Goal: Task Accomplishment & Management: Complete application form

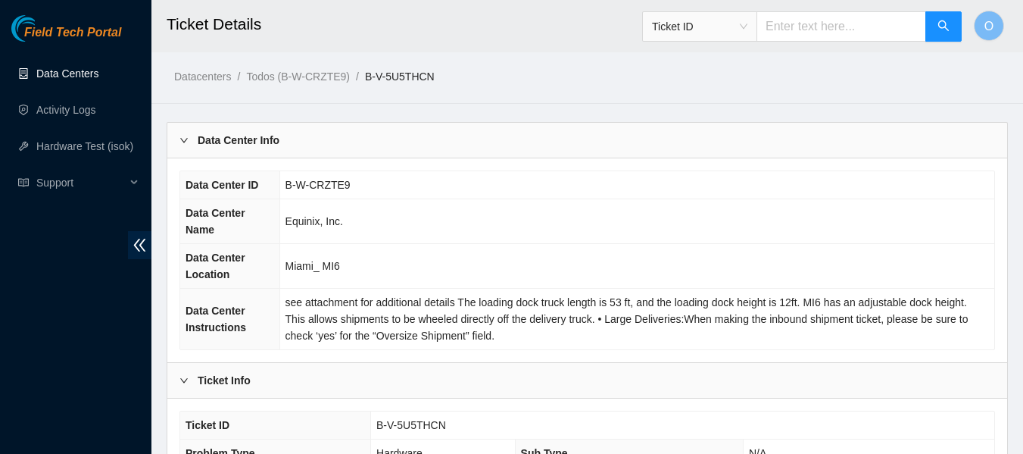
click at [74, 71] on link "Data Centers" at bounding box center [67, 73] width 62 height 12
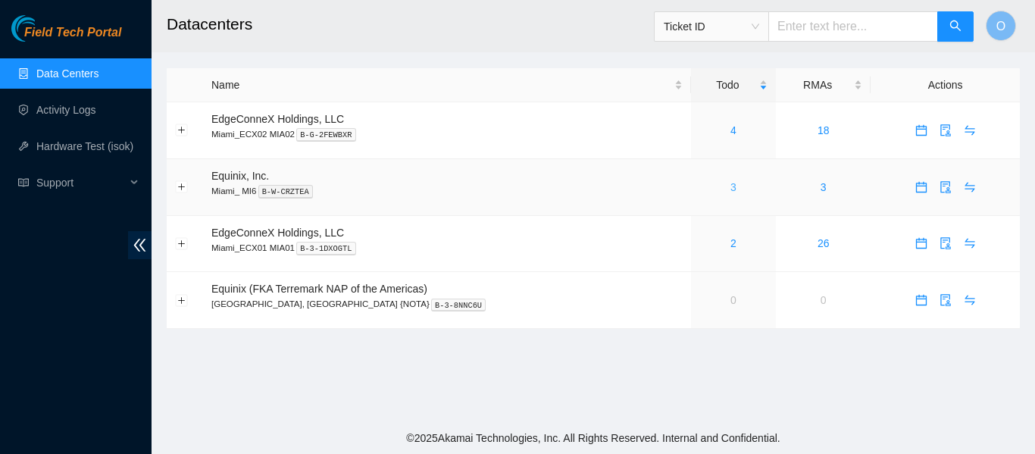
click at [730, 186] on link "3" at bounding box center [733, 187] width 6 height 12
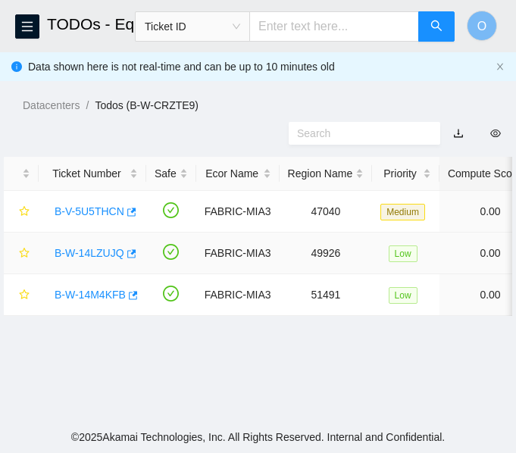
click at [95, 249] on link "B-W-14LZUJQ" at bounding box center [90, 253] width 70 height 12
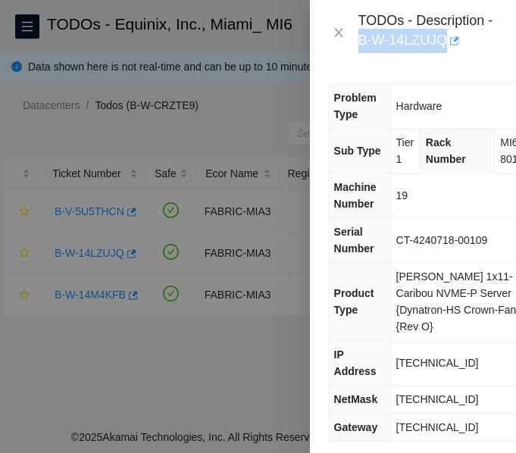
drag, startPoint x: 354, startPoint y: 40, endPoint x: 445, endPoint y: 45, distance: 91.8
click at [445, 45] on div "TODOs - Description - B-W-14LZUJQ" at bounding box center [413, 32] width 170 height 41
copy div "B-W-14LZUJQ"
drag, startPoint x: 336, startPoint y: 29, endPoint x: 321, endPoint y: 41, distance: 18.8
click at [336, 29] on icon "close" at bounding box center [338, 32] width 8 height 9
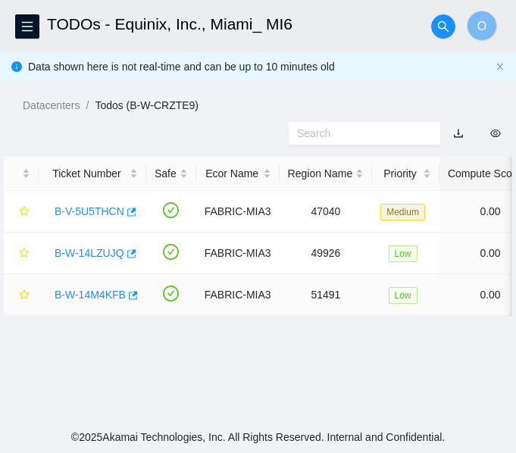
click at [92, 293] on link "B-W-14M4KFB" at bounding box center [90, 295] width 71 height 12
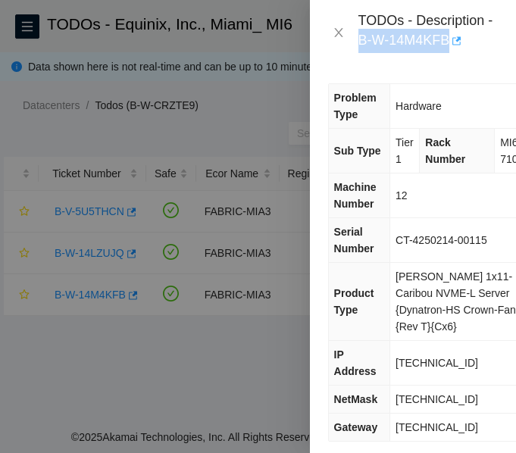
drag, startPoint x: 358, startPoint y: 36, endPoint x: 448, endPoint y: 42, distance: 91.1
click at [448, 42] on div "TODOs - Description - B-W-14M4KFB" at bounding box center [427, 32] width 139 height 41
copy div "B-W-14M4KFB"
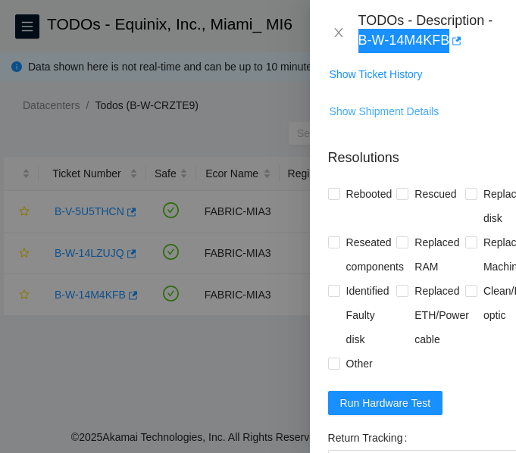
scroll to position [909, 0]
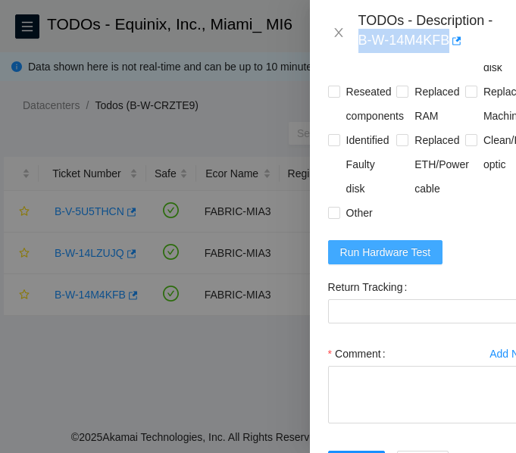
drag, startPoint x: 395, startPoint y: 300, endPoint x: 401, endPoint y: 288, distance: 13.2
click at [396, 261] on span "Run Hardware Test" at bounding box center [385, 252] width 91 height 17
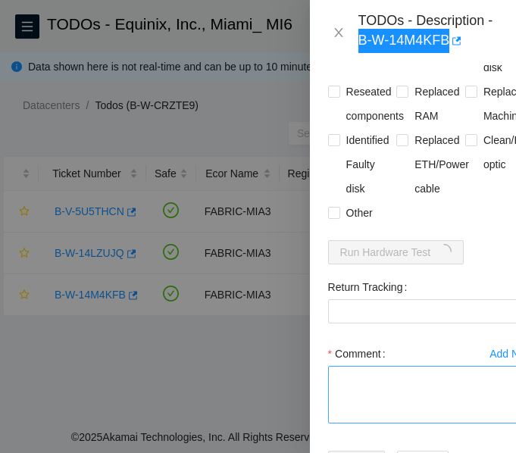
scroll to position [1040, 0]
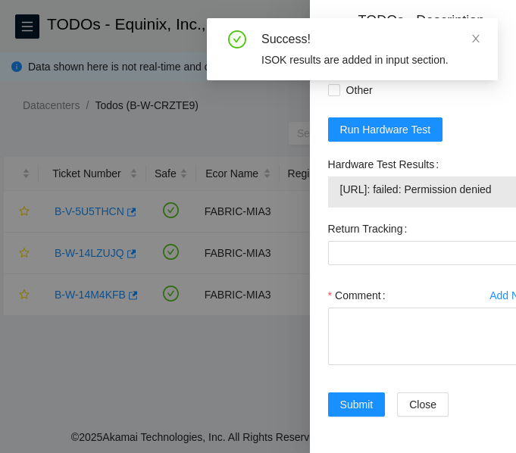
drag, startPoint x: 341, startPoint y: 236, endPoint x: 437, endPoint y: 250, distance: 97.3
click at [437, 198] on span "[URL]: failed: Permission denied" at bounding box center [431, 189] width 182 height 17
copy span "[URL]: failed: Permission denied"
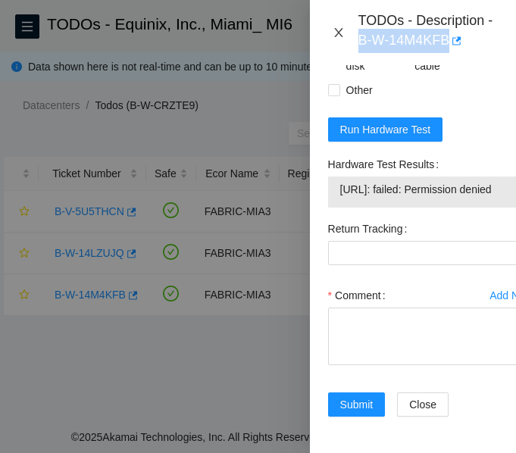
click at [339, 32] on icon "close" at bounding box center [338, 32] width 8 height 9
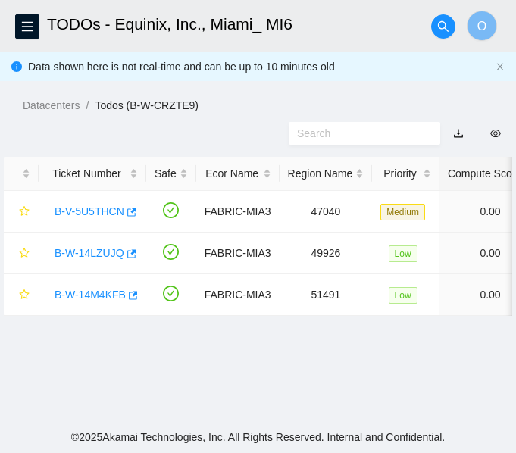
scroll to position [427, 0]
click at [88, 254] on link "B-W-14LZUJQ" at bounding box center [90, 253] width 70 height 12
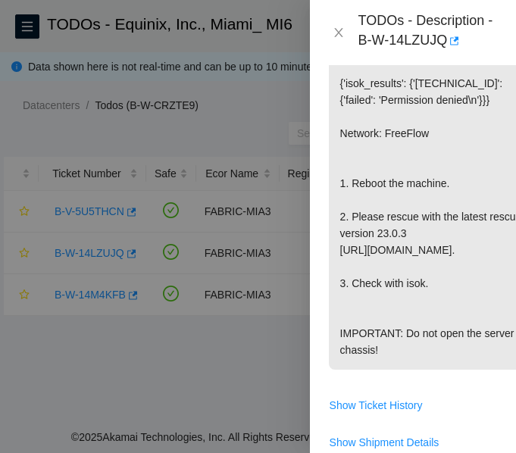
scroll to position [959, 0]
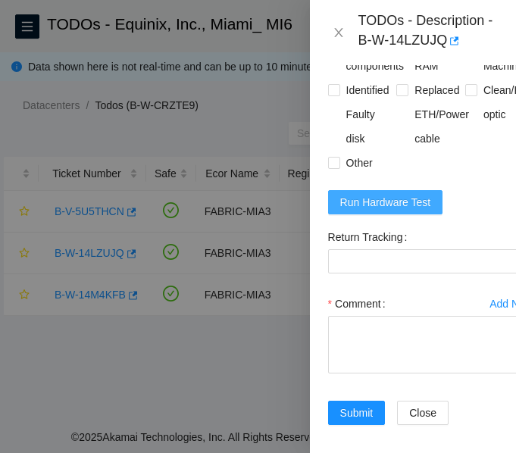
click at [414, 214] on button "Run Hardware Test" at bounding box center [385, 202] width 115 height 24
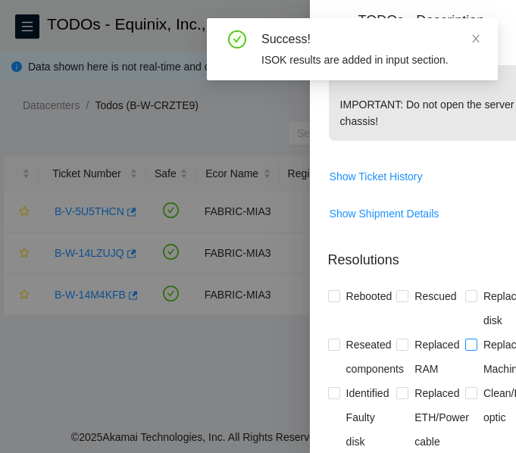
scroll to position [883, 0]
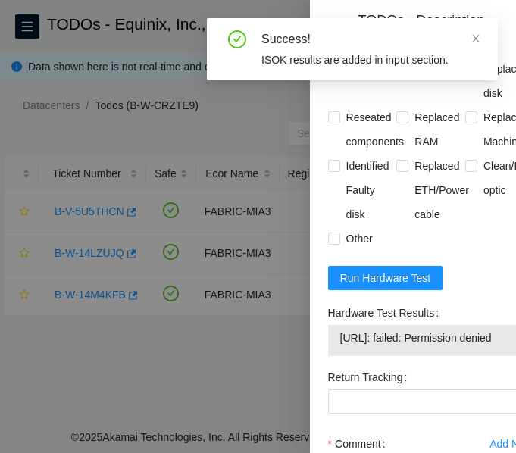
drag, startPoint x: 333, startPoint y: 389, endPoint x: 433, endPoint y: 408, distance: 101.2
click at [432, 356] on div "23.33.214.180: failed: Permission denied" at bounding box center [431, 340] width 206 height 31
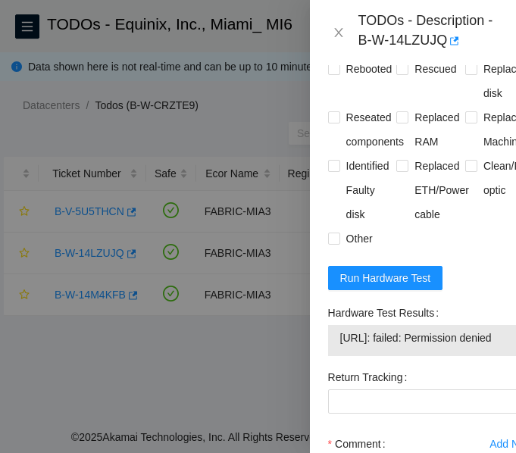
copy tbody "23.33.214.180: failed: Permission denied"
click at [345, 81] on span "Rebooted" at bounding box center [369, 69] width 58 height 24
click at [339, 73] on input "Rebooted" at bounding box center [333, 68] width 11 height 11
click at [333, 73] on input "Rebooted" at bounding box center [333, 68] width 11 height 11
checkbox input "false"
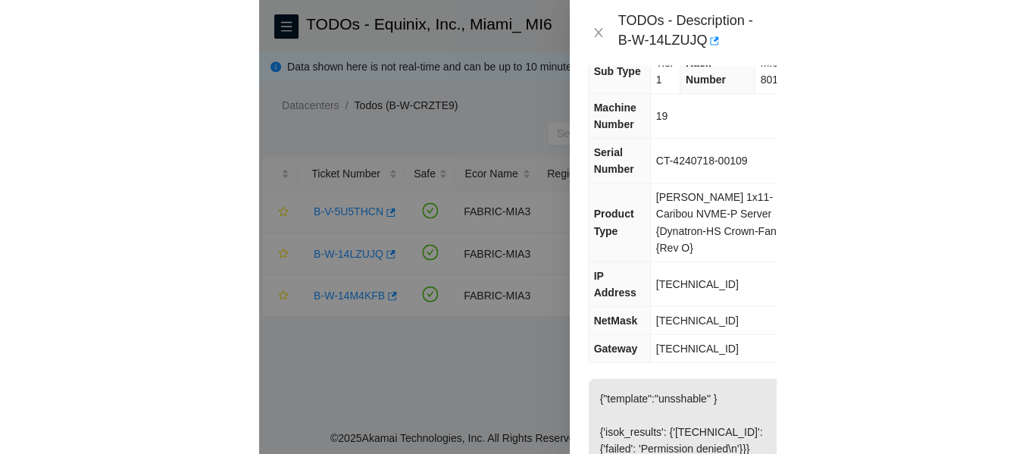
scroll to position [0, 0]
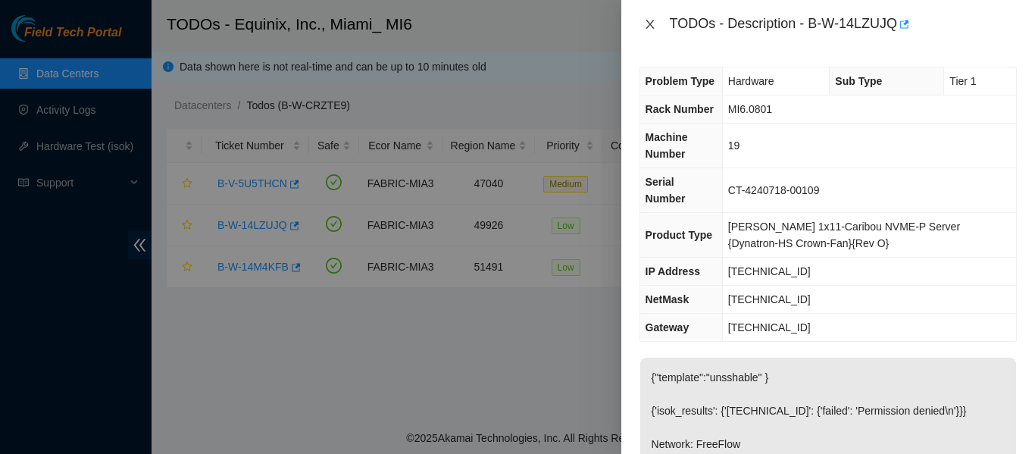
drag, startPoint x: 648, startPoint y: 19, endPoint x: 646, endPoint y: 33, distance: 14.6
click at [649, 19] on icon "close" at bounding box center [650, 24] width 12 height 12
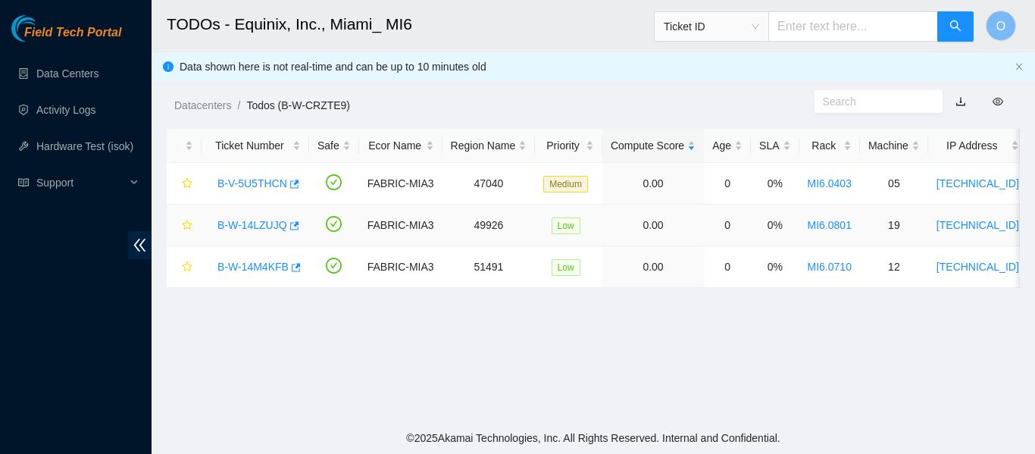
click at [258, 221] on link "B-W-14LZUJQ" at bounding box center [252, 225] width 70 height 12
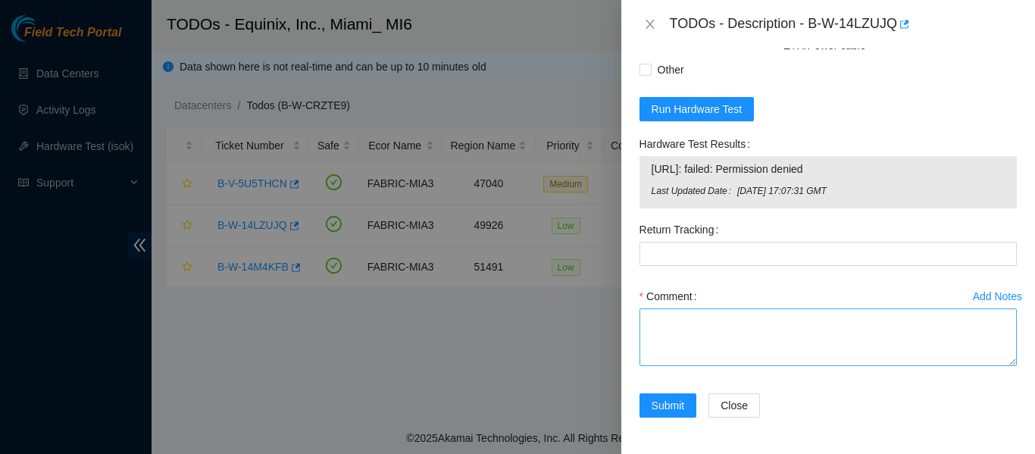
scroll to position [870, 0]
click at [654, 25] on icon "close" at bounding box center [650, 24] width 12 height 12
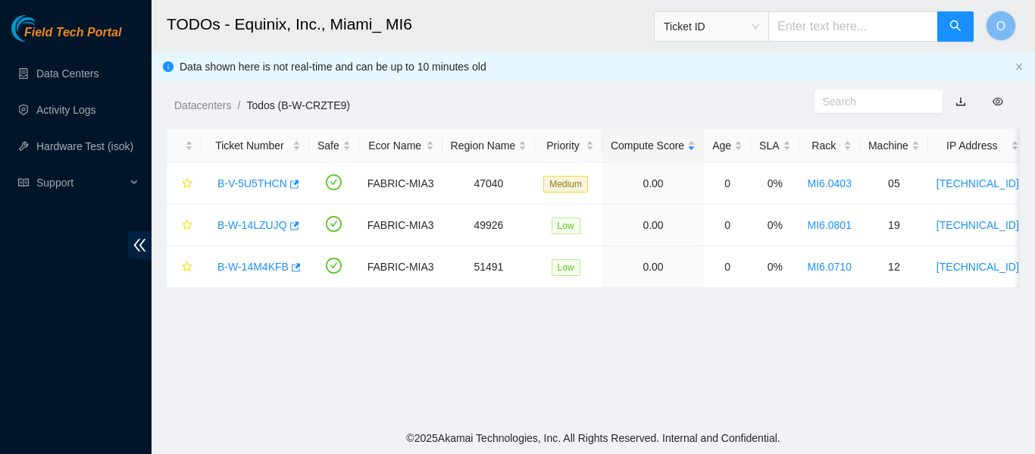
scroll to position [490, 0]
click at [258, 229] on link "B-W-14LZUJQ" at bounding box center [252, 225] width 70 height 12
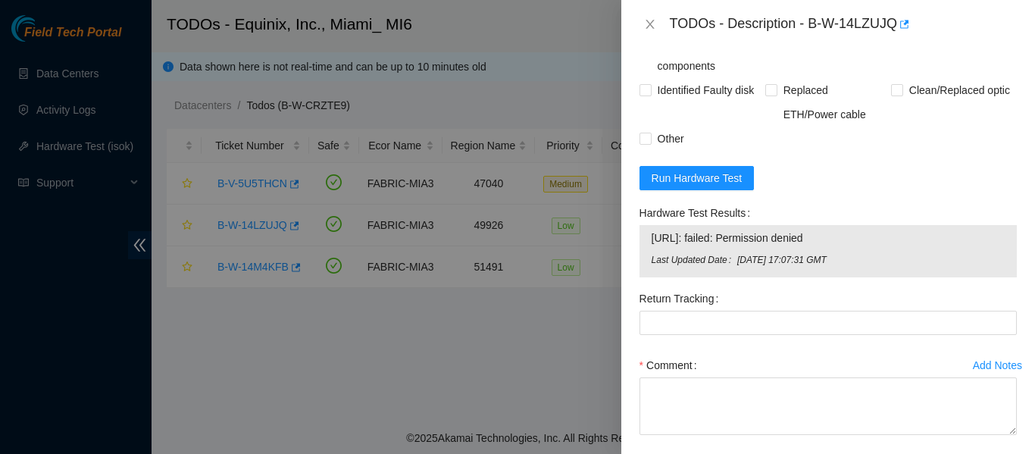
scroll to position [870, 0]
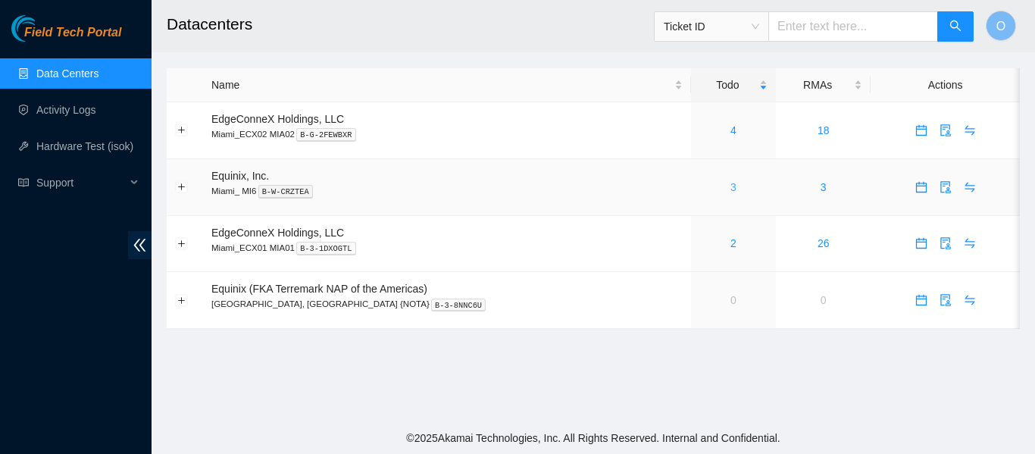
click at [730, 189] on link "3" at bounding box center [733, 187] width 6 height 12
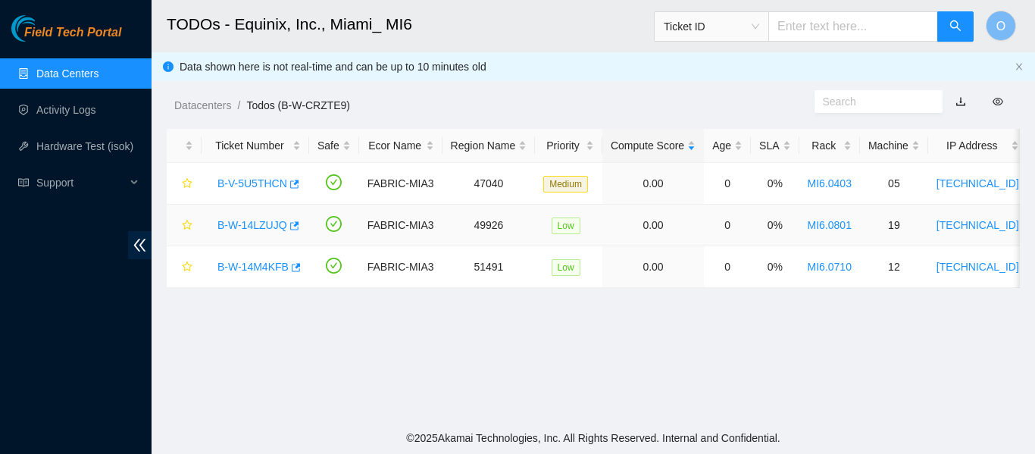
click at [248, 227] on link "B-W-14LZUJQ" at bounding box center [252, 225] width 70 height 12
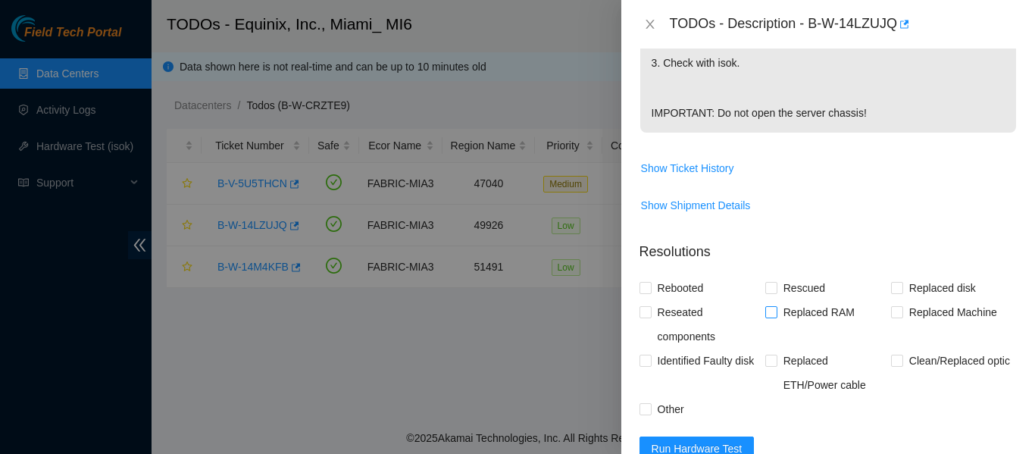
scroll to position [757, 0]
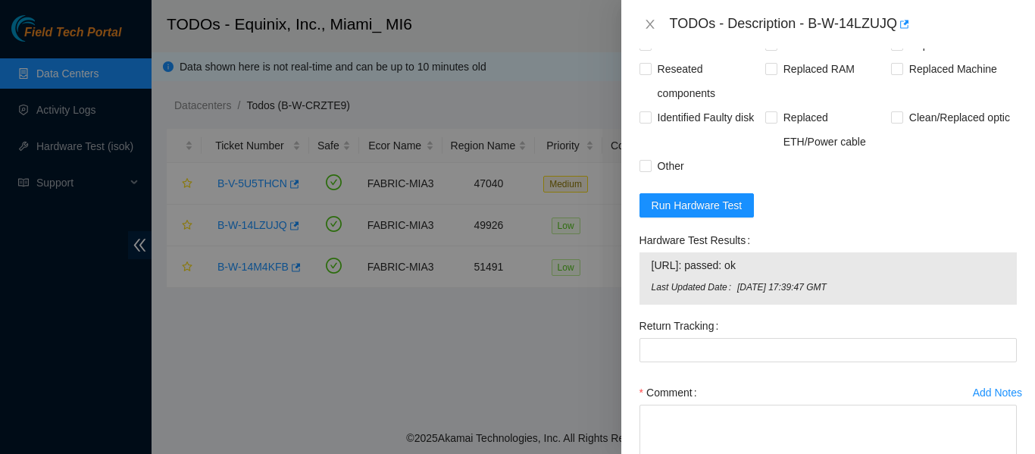
drag, startPoint x: 789, startPoint y: 281, endPoint x: 648, endPoint y: 286, distance: 141.7
click at [648, 286] on div "23.33.214.180: passed: ok Last Updated Date Thu, 28 Aug 2025 17:39:47 GMT" at bounding box center [827, 278] width 377 height 52
copy tbody "23.33.214.180: passed: ok"
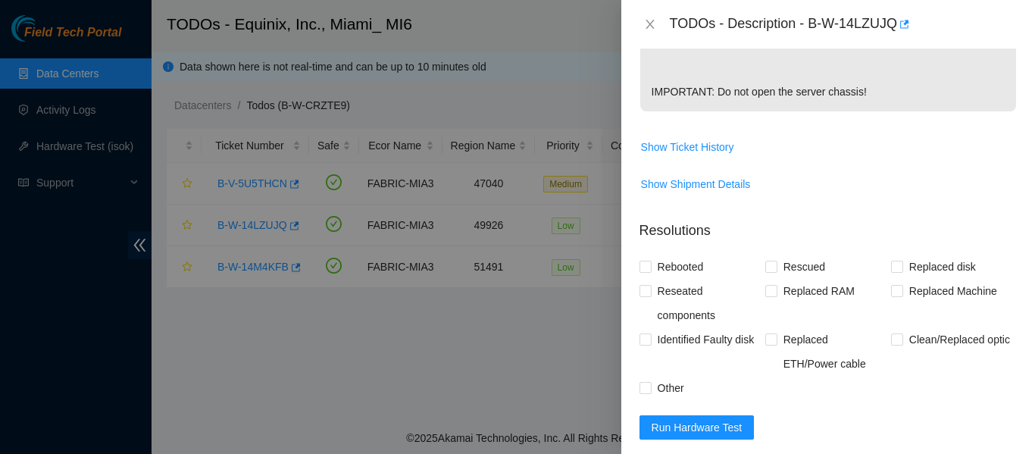
scroll to position [530, 0]
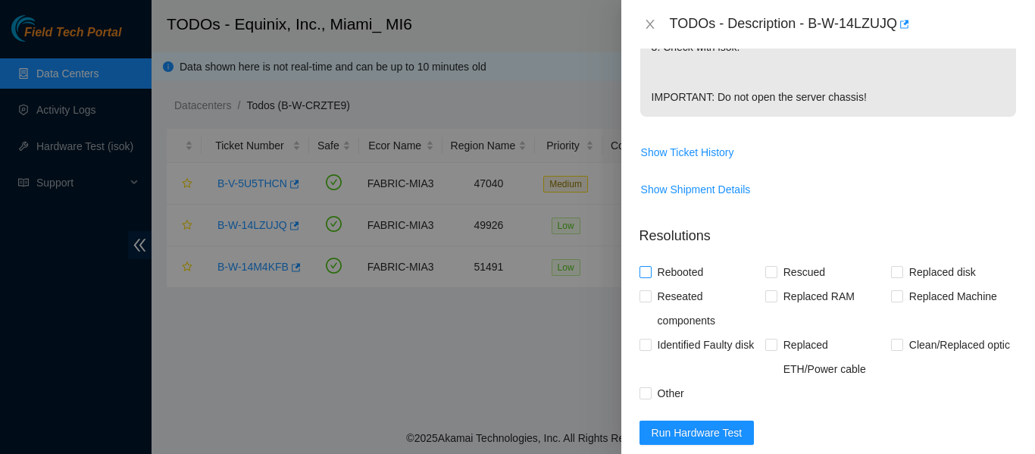
click at [644, 276] on input "Rebooted" at bounding box center [644, 271] width 11 height 11
checkbox input "true"
click at [767, 276] on input "Rescued" at bounding box center [770, 271] width 11 height 11
checkbox input "true"
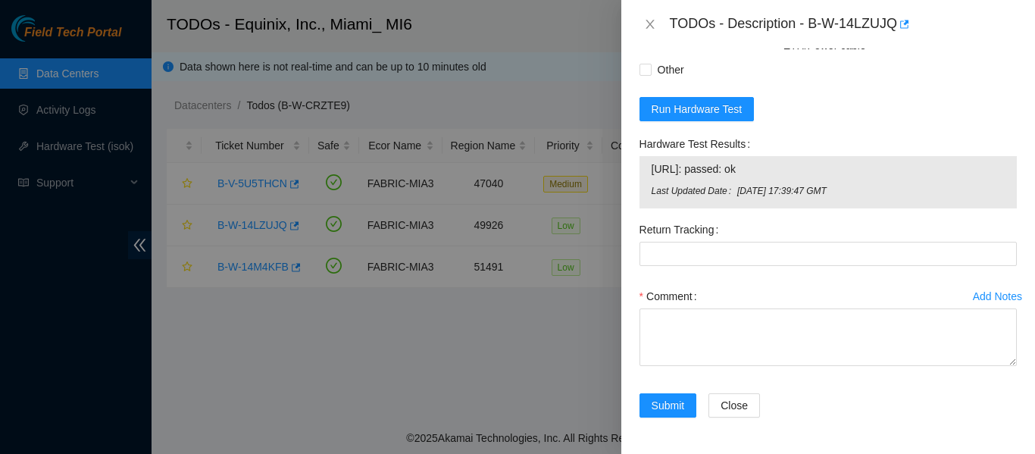
scroll to position [870, 0]
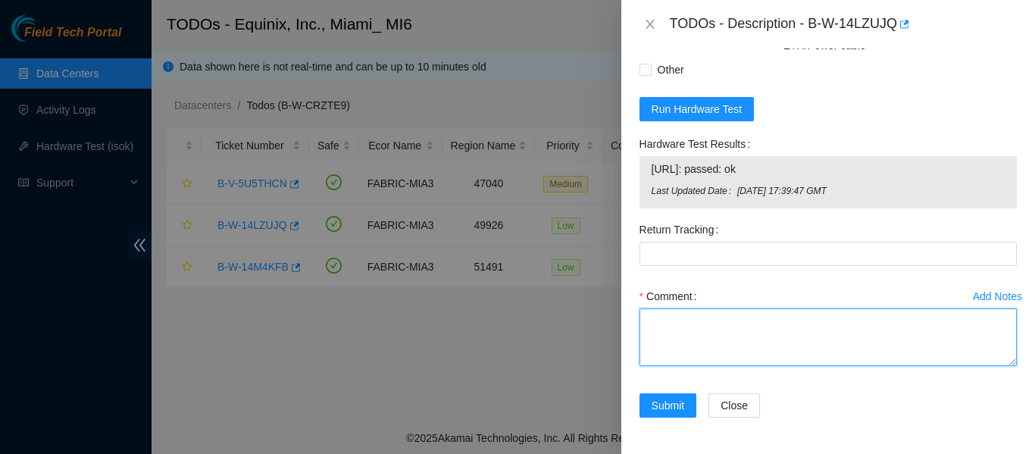
paste textarea "-Verified ticket is safe to work on: YES -NOCC Authorized: YES -Located server …"
type textarea "-Verified ticket is safe to work on: YES -NOCC Authorized: YES -Located server …"
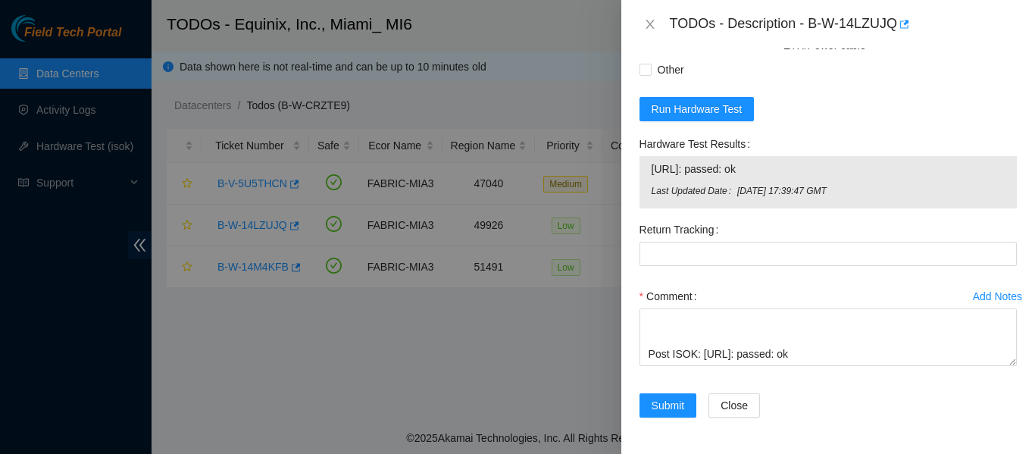
click at [891, 105] on form "Resolutions Rebooted Rescued Replaced disk Reseated components Replaced RAM Rep…" at bounding box center [827, 162] width 377 height 545
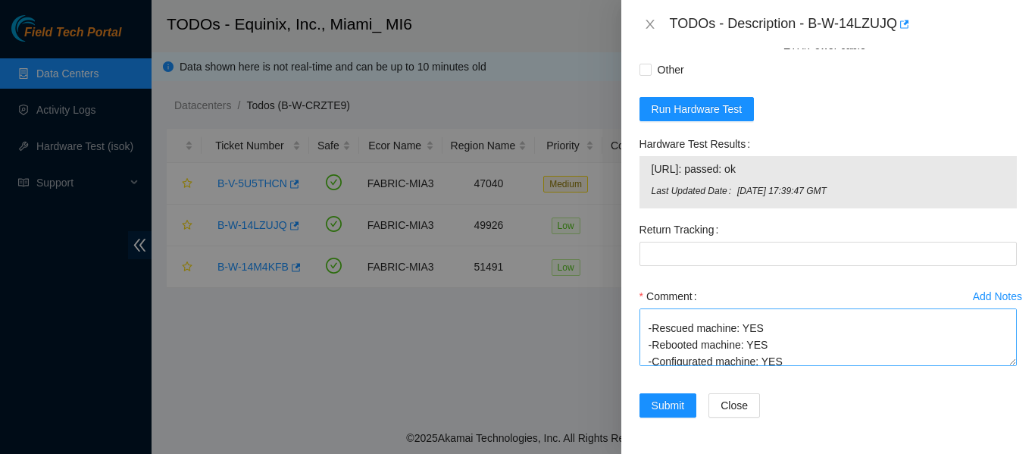
scroll to position [183, 0]
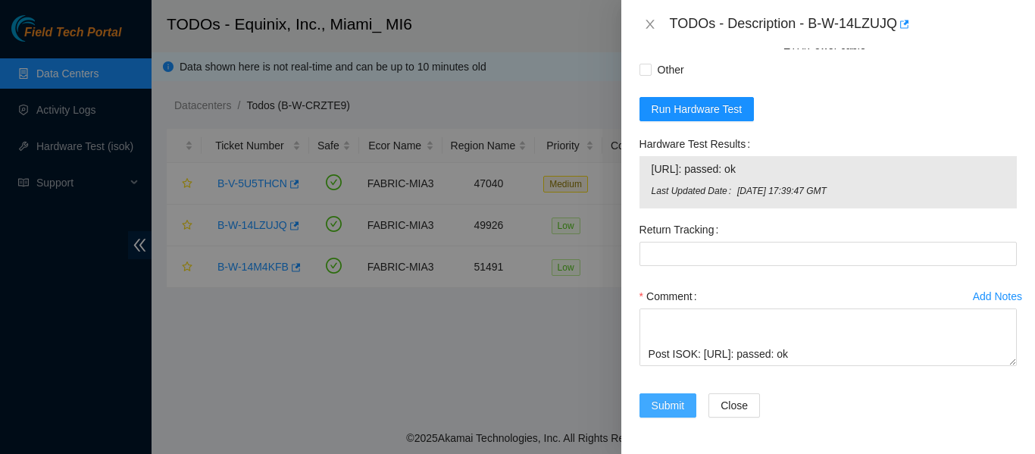
click at [672, 398] on span "Submit" at bounding box center [667, 405] width 33 height 17
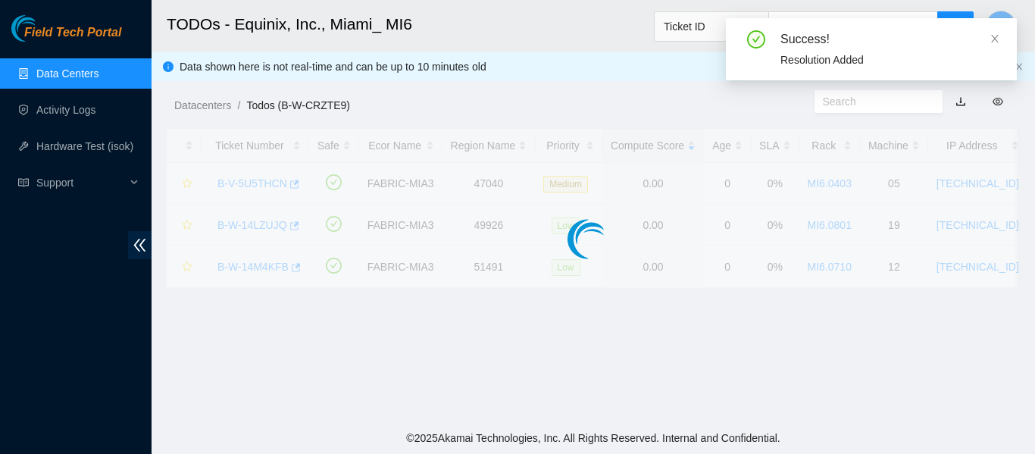
scroll to position [490, 0]
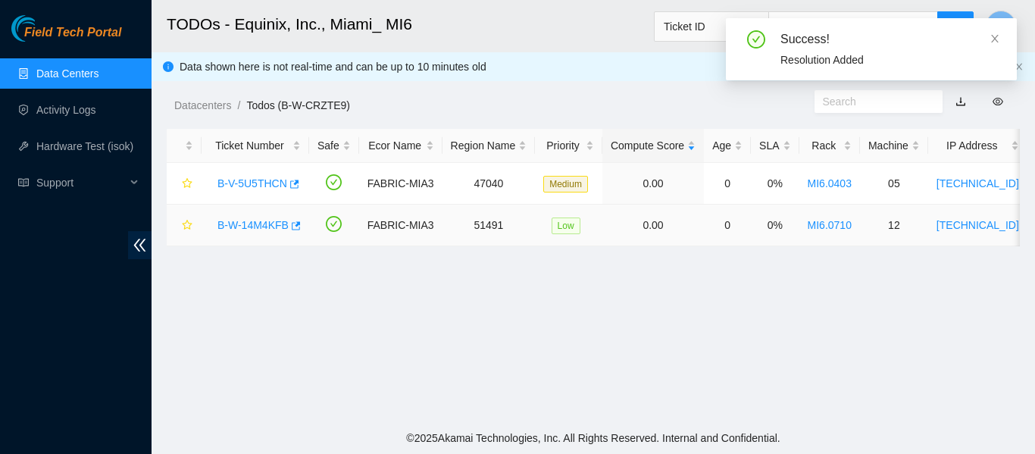
click at [267, 220] on link "B-W-14M4KFB" at bounding box center [252, 225] width 71 height 12
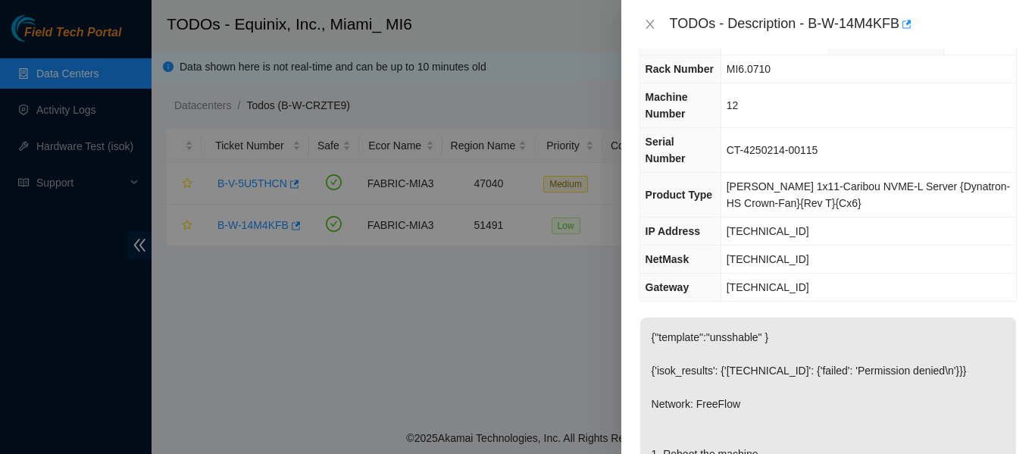
scroll to position [37, 0]
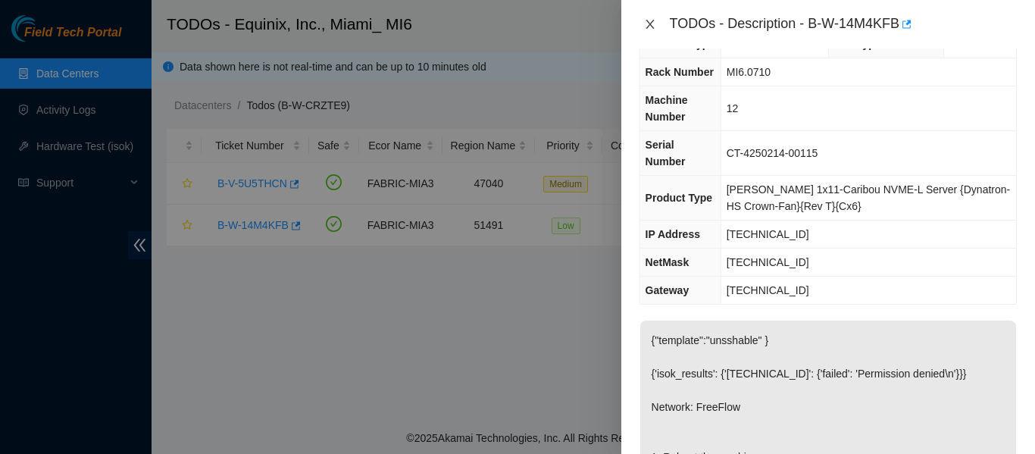
click at [652, 25] on icon "close" at bounding box center [650, 24] width 12 height 12
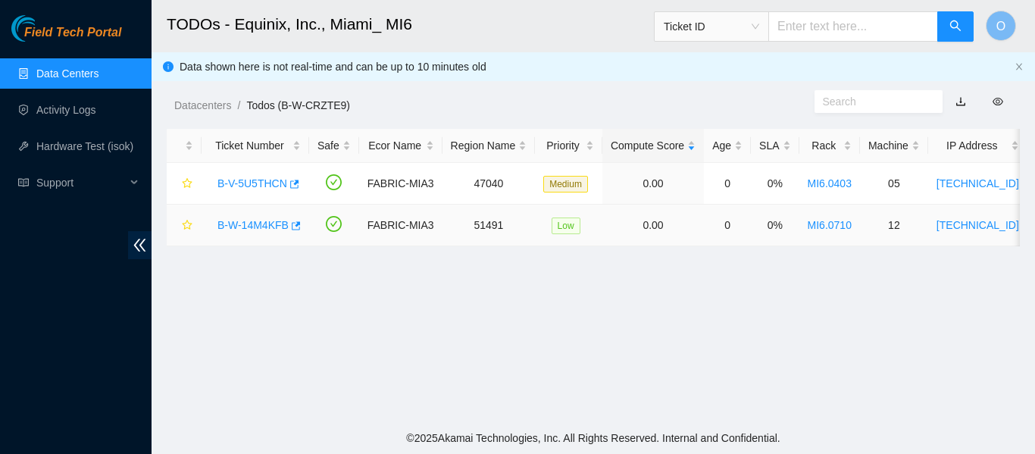
click at [255, 222] on link "B-W-14M4KFB" at bounding box center [252, 225] width 71 height 12
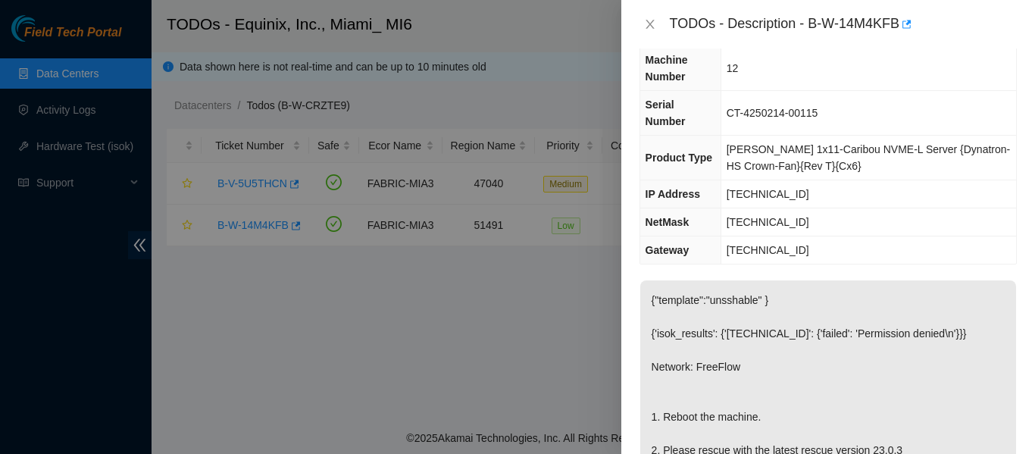
scroll to position [227, 0]
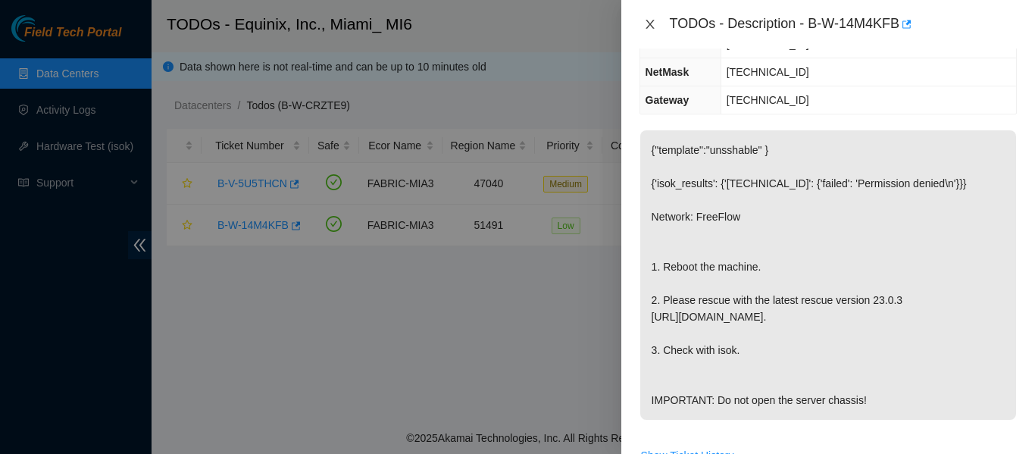
click at [652, 23] on icon "close" at bounding box center [650, 24] width 12 height 12
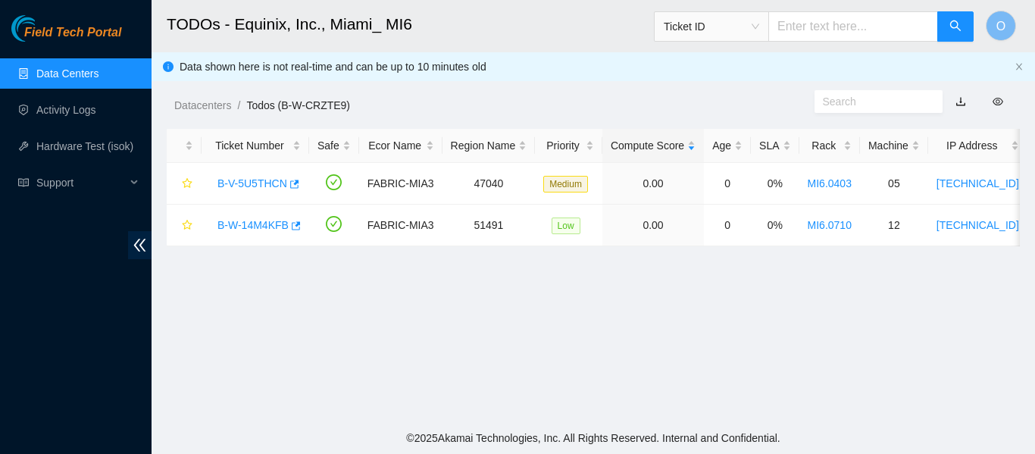
scroll to position [244, 0]
click at [251, 184] on link "B-V-5U5THCN" at bounding box center [252, 183] width 70 height 12
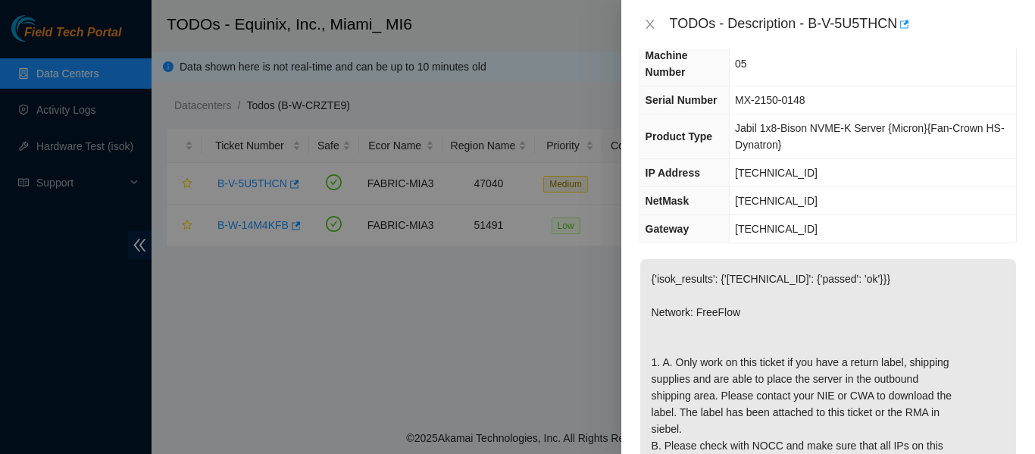
scroll to position [0, 0]
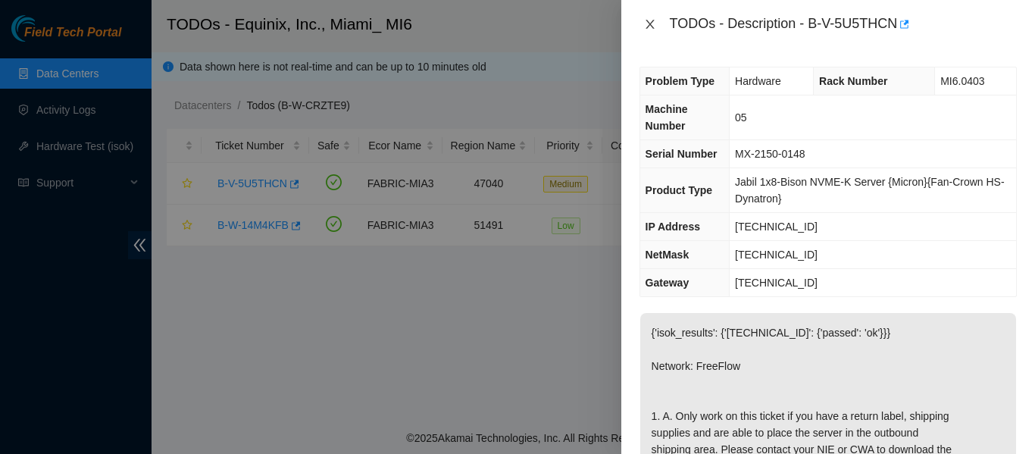
click at [651, 23] on icon "close" at bounding box center [649, 24] width 8 height 9
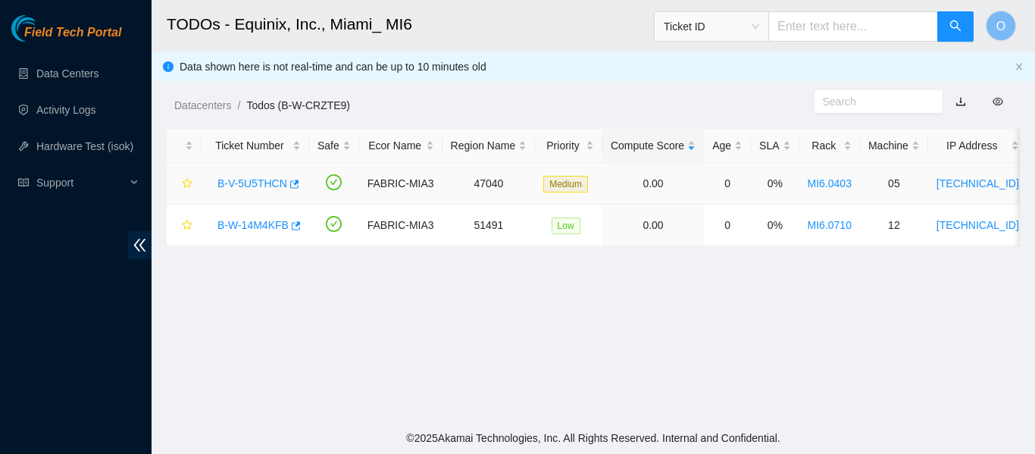
click at [255, 182] on link "B-V-5U5THCN" at bounding box center [252, 183] width 70 height 12
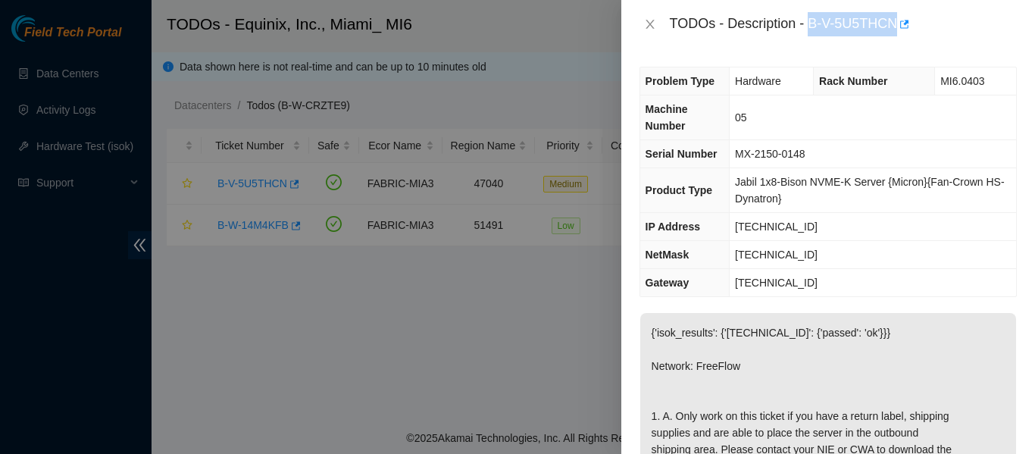
drag, startPoint x: 811, startPoint y: 22, endPoint x: 898, endPoint y: 23, distance: 87.1
click at [898, 23] on div "TODOs - Description - B-V-5U5THCN" at bounding box center [843, 24] width 347 height 24
copy div "B-V-5U5THCN"
click at [649, 26] on icon "close" at bounding box center [650, 24] width 12 height 12
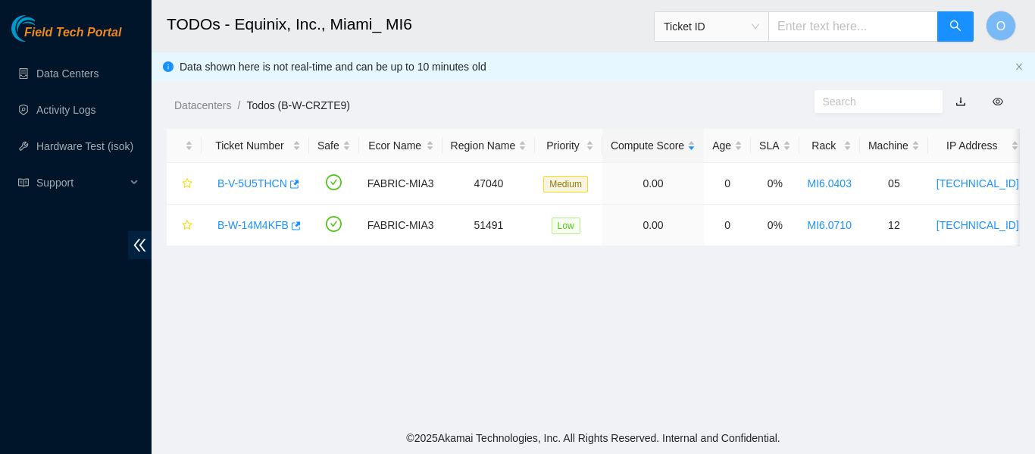
click at [813, 24] on input "text" at bounding box center [853, 26] width 170 height 30
paste input "B-V-5U5THCN"
type input "B-V-5U5THCN"
click at [962, 22] on button "button" at bounding box center [955, 26] width 36 height 30
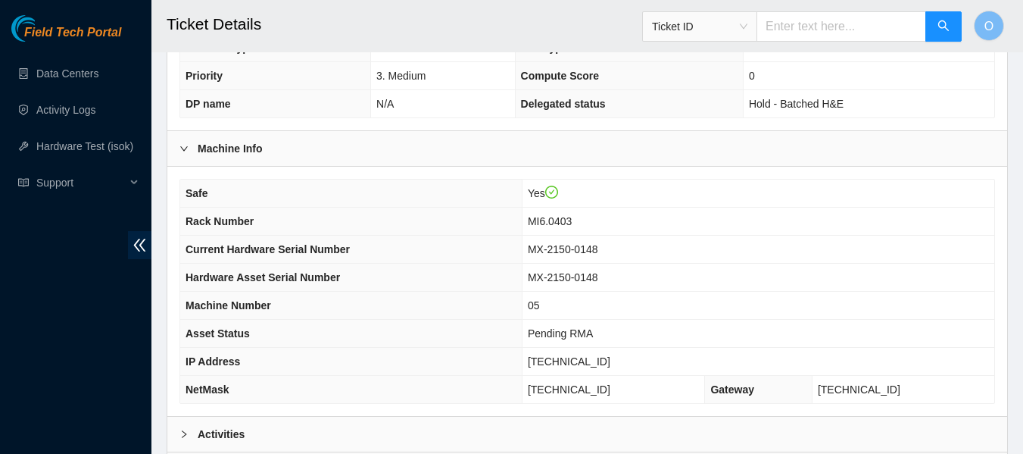
scroll to position [558, 0]
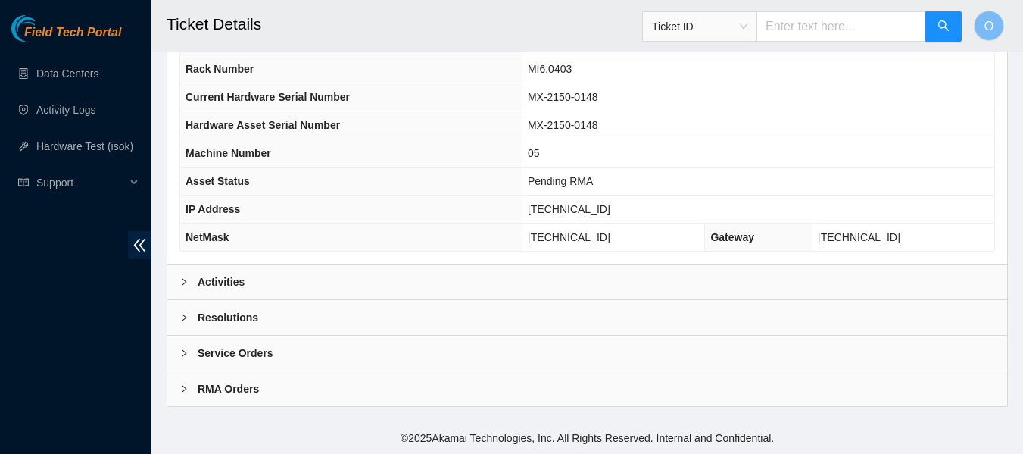
click at [232, 389] on b "RMA Orders" at bounding box center [228, 388] width 61 height 17
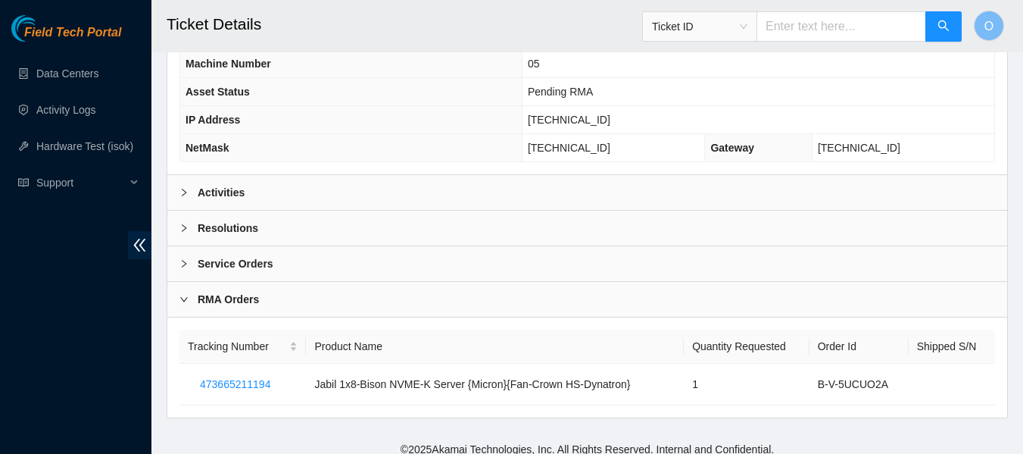
scroll to position [658, 0]
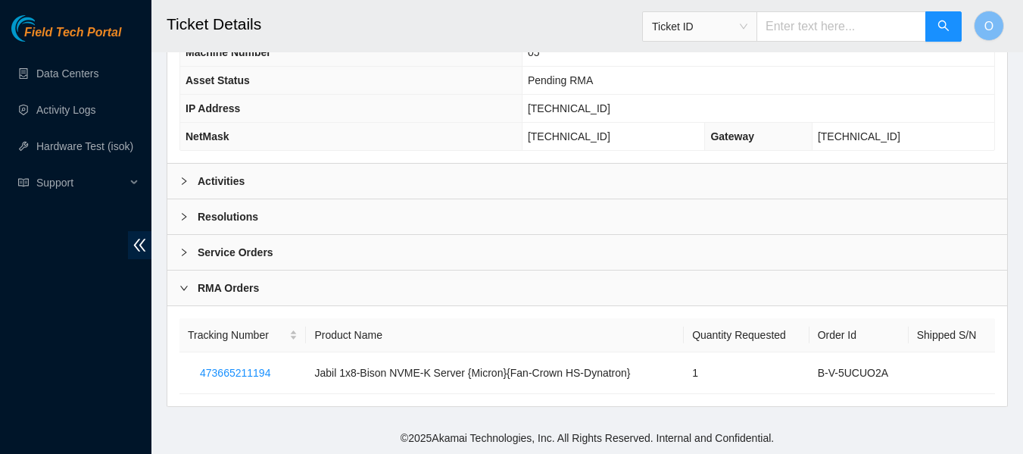
click at [199, 284] on b "RMA Orders" at bounding box center [228, 288] width 61 height 17
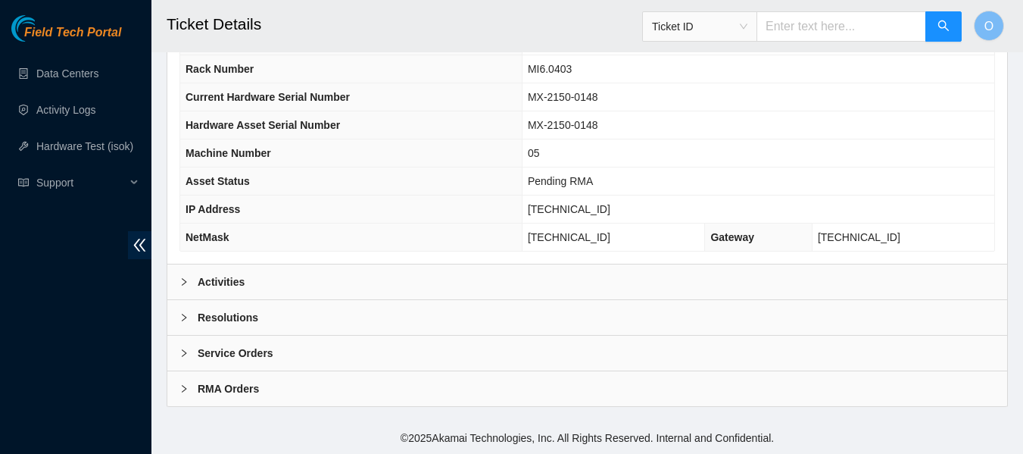
scroll to position [558, 0]
click at [223, 392] on b "RMA Orders" at bounding box center [228, 388] width 61 height 17
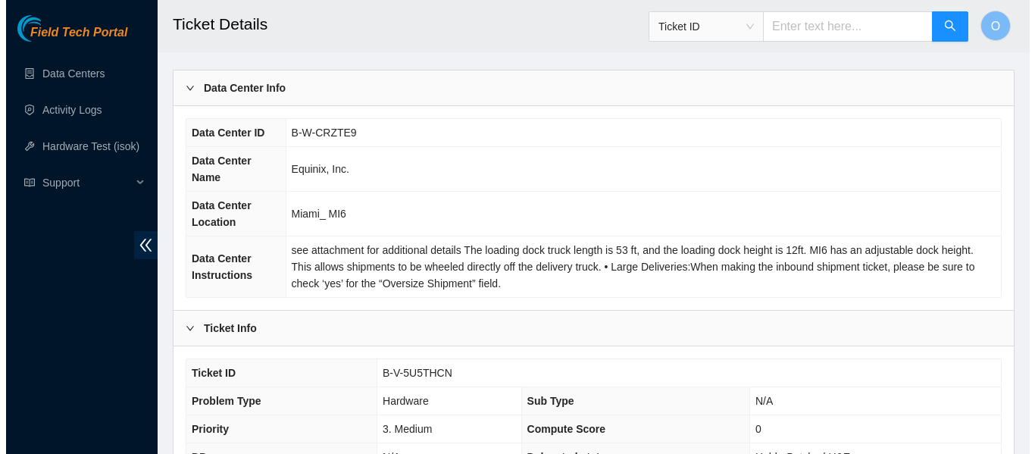
scroll to position [0, 0]
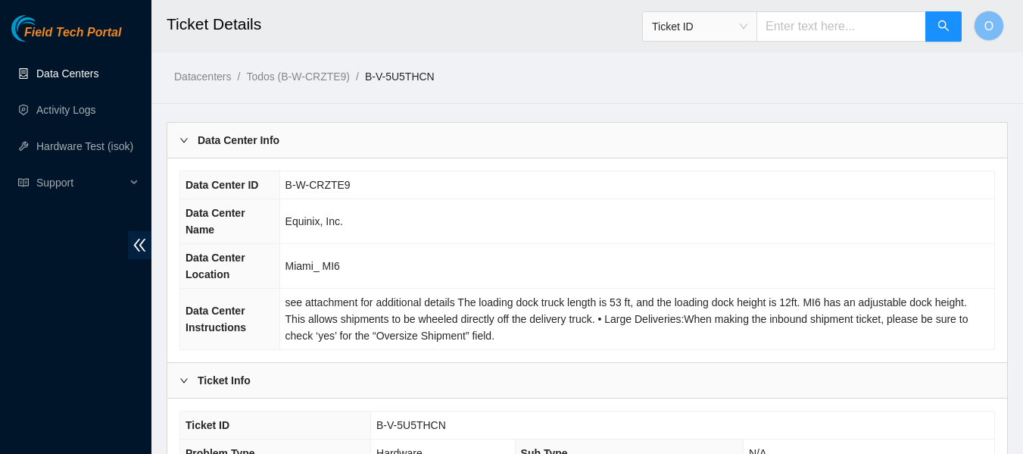
click at [84, 68] on link "Data Centers" at bounding box center [67, 73] width 62 height 12
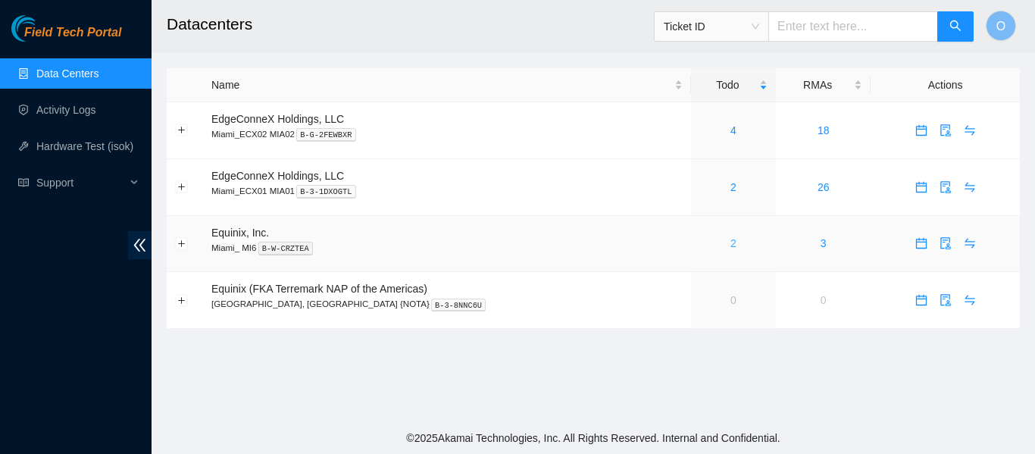
click at [730, 241] on link "2" at bounding box center [733, 243] width 6 height 12
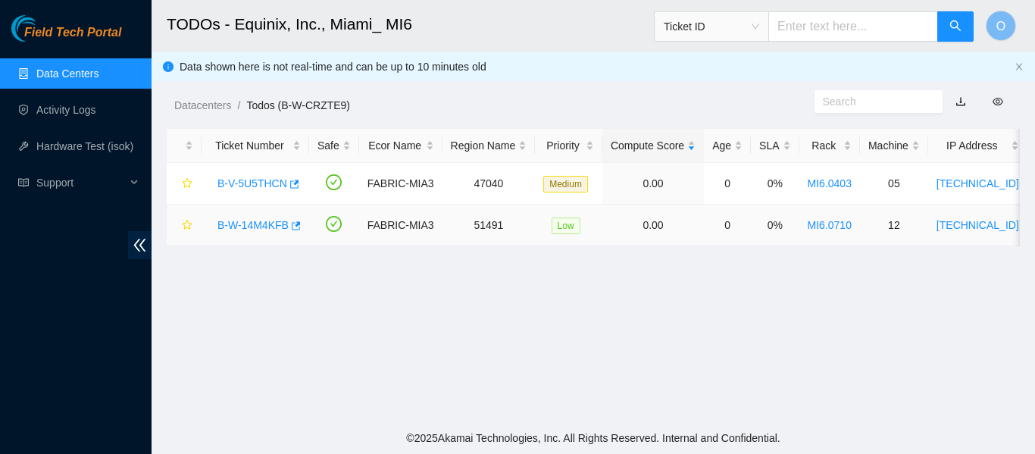
click at [255, 226] on link "B-W-14M4KFB" at bounding box center [252, 225] width 71 height 12
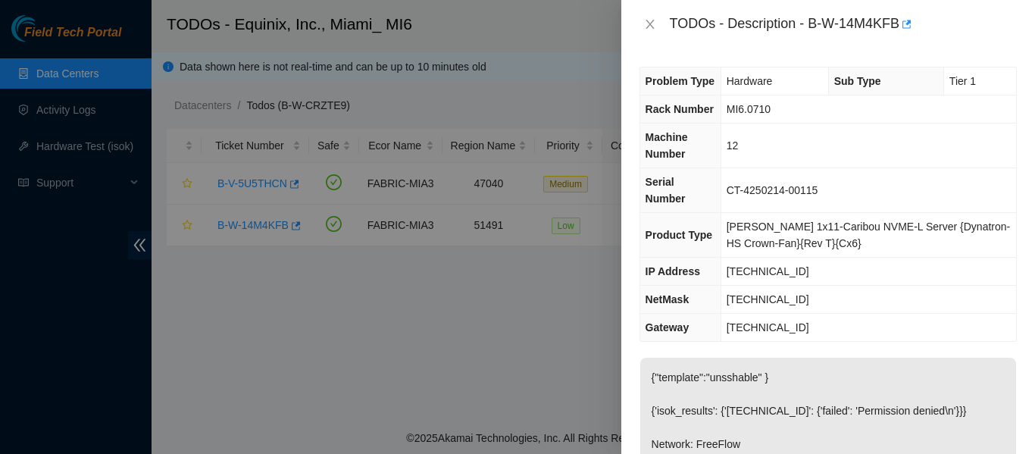
scroll to position [227, 0]
